Goal: Task Accomplishment & Management: Complete application form

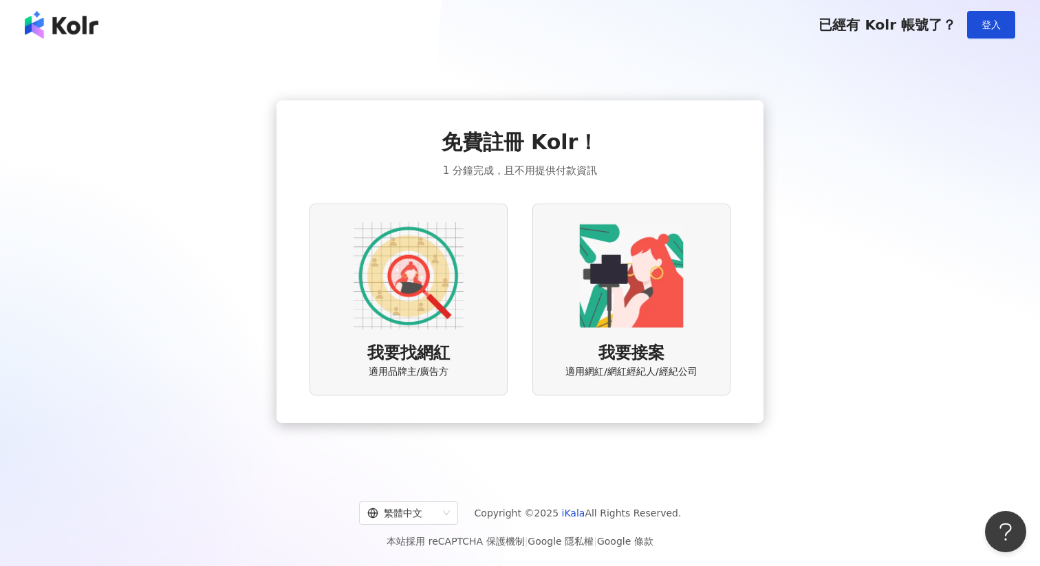
click at [631, 265] on img at bounding box center [631, 276] width 110 height 110
click at [422, 305] on img at bounding box center [408, 276] width 110 height 110
